Goal: Task Accomplishment & Management: Use online tool/utility

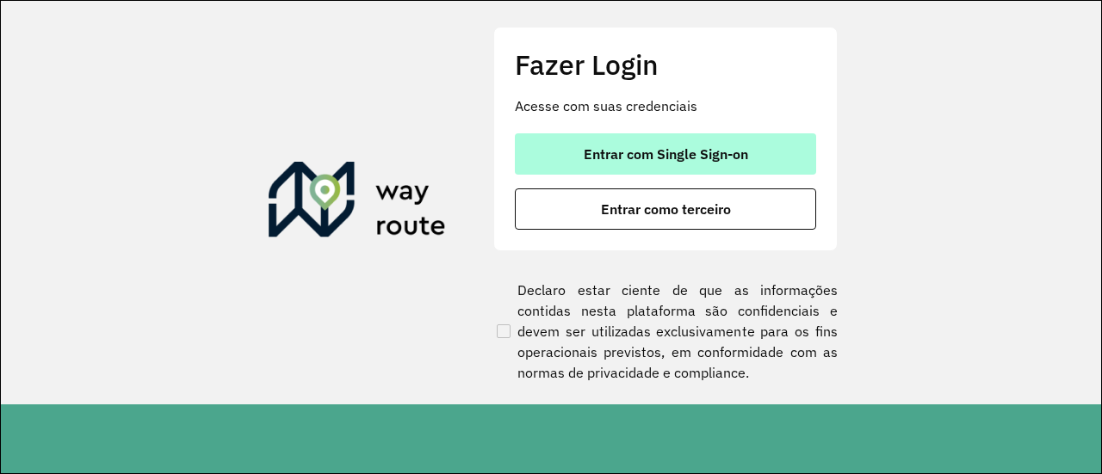
click at [676, 144] on button "Entrar com Single Sign-on" at bounding box center [665, 153] width 301 height 41
click at [727, 158] on span "Entrar com Single Sign-on" at bounding box center [666, 154] width 164 height 14
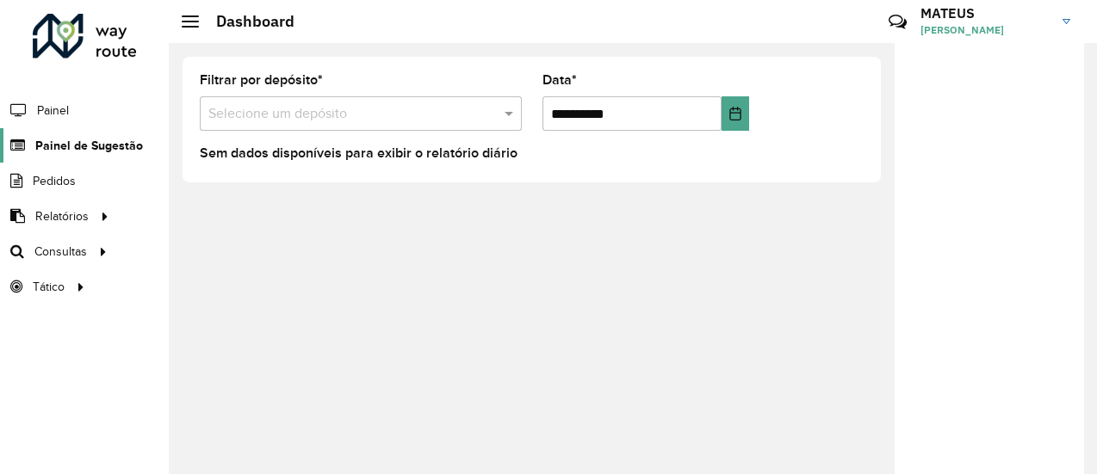
click at [85, 141] on span "Painel de Sugestão" at bounding box center [89, 146] width 108 height 18
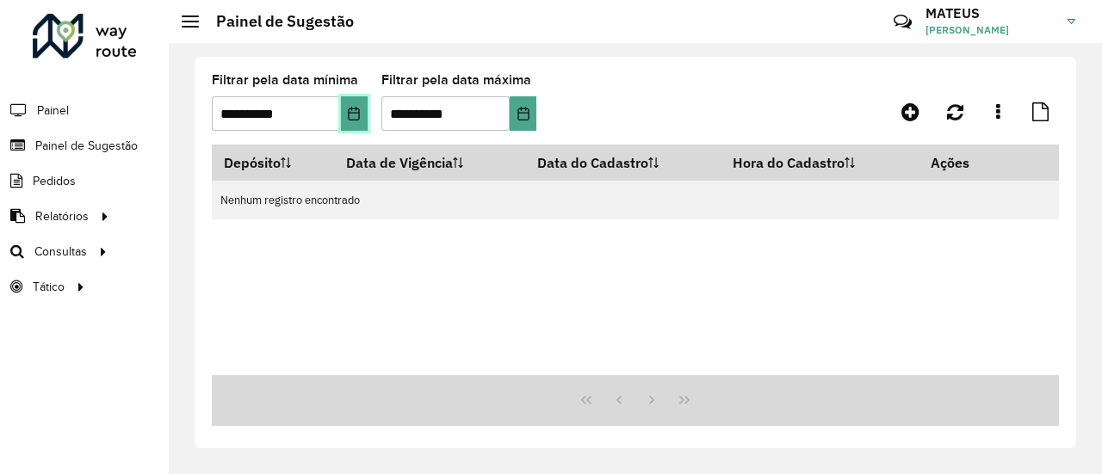
click at [367, 123] on button "Choose Date" at bounding box center [354, 113] width 27 height 34
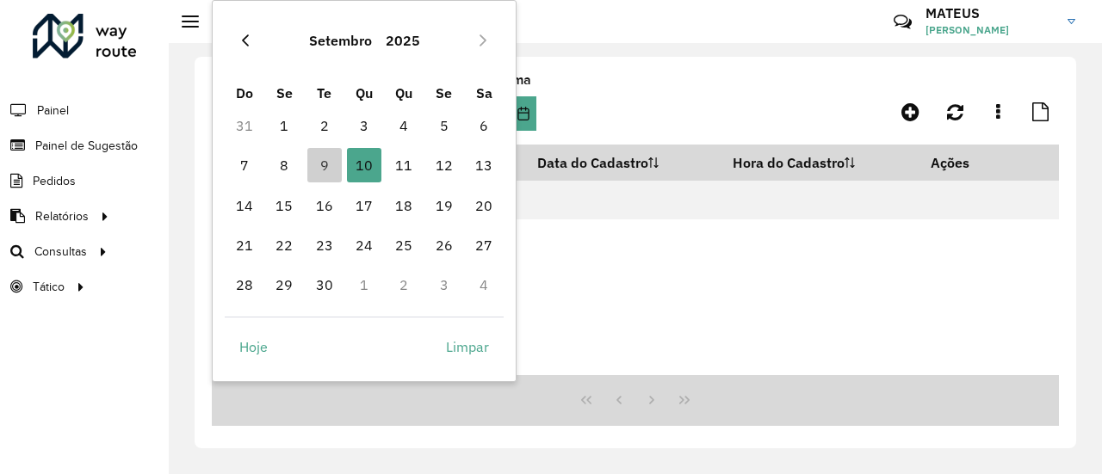
click at [235, 39] on button "Previous Month" at bounding box center [246, 41] width 28 height 28
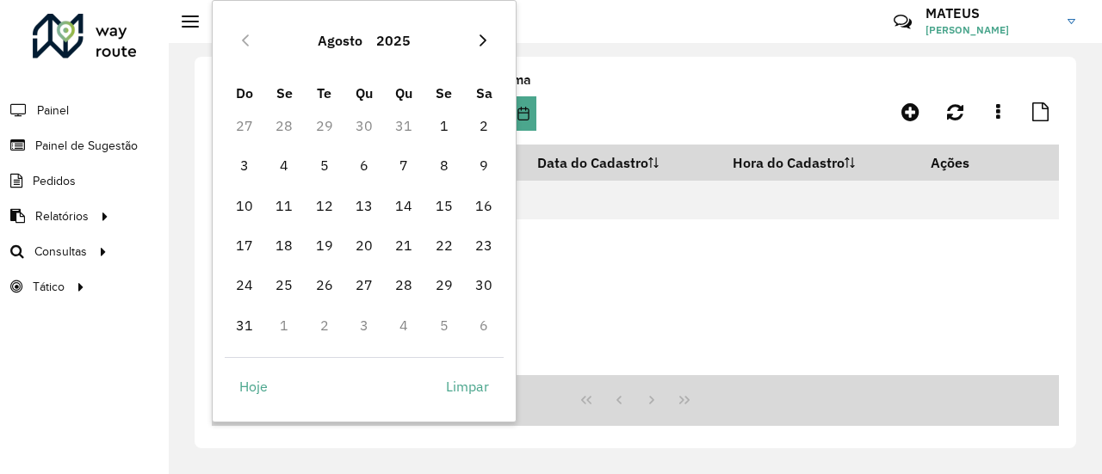
click at [482, 39] on icon "Next Month" at bounding box center [483, 41] width 14 height 14
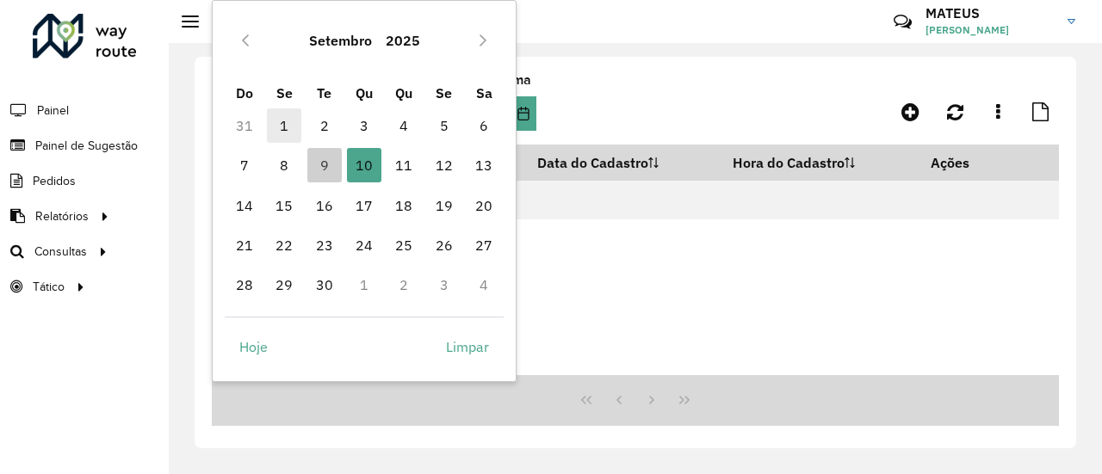
click at [280, 129] on span "1" at bounding box center [284, 125] width 34 height 34
type input "**********"
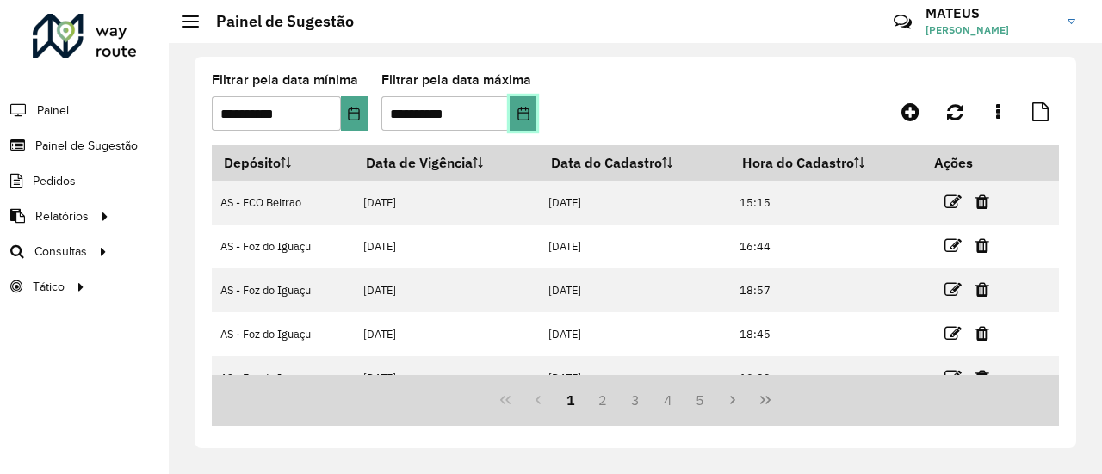
click at [524, 109] on icon "Choose Date" at bounding box center [524, 114] width 14 height 14
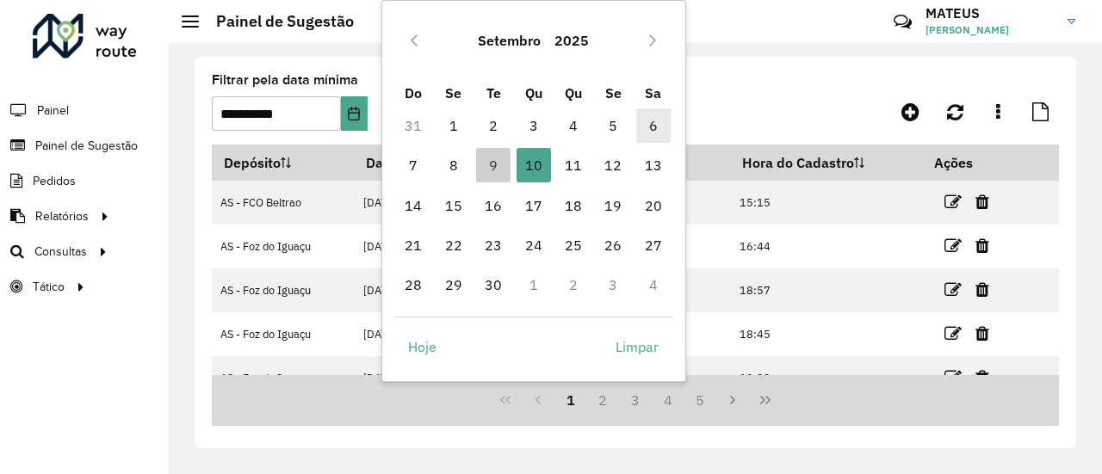
click at [649, 120] on span "6" at bounding box center [653, 125] width 34 height 34
type input "**********"
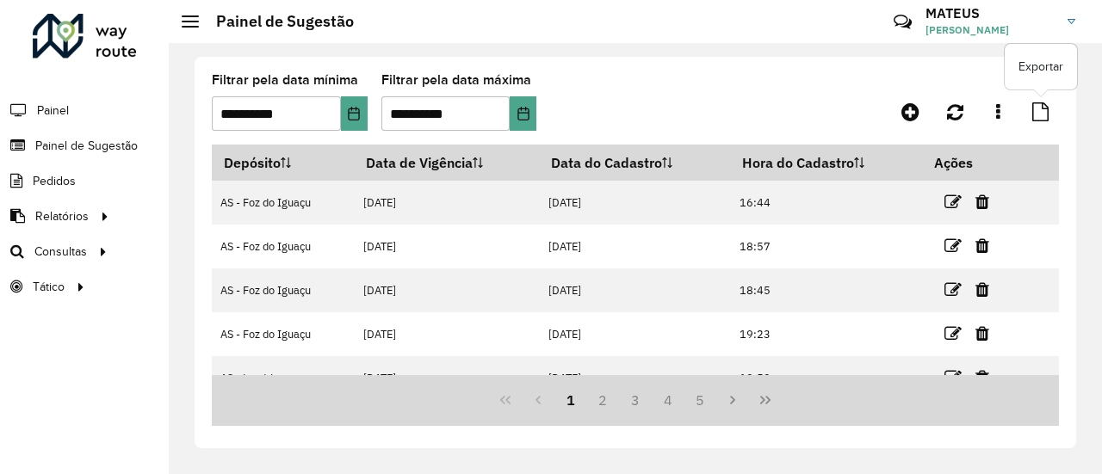
click at [1036, 112] on icon at bounding box center [1040, 111] width 16 height 19
